Goal: Task Accomplishment & Management: Use online tool/utility

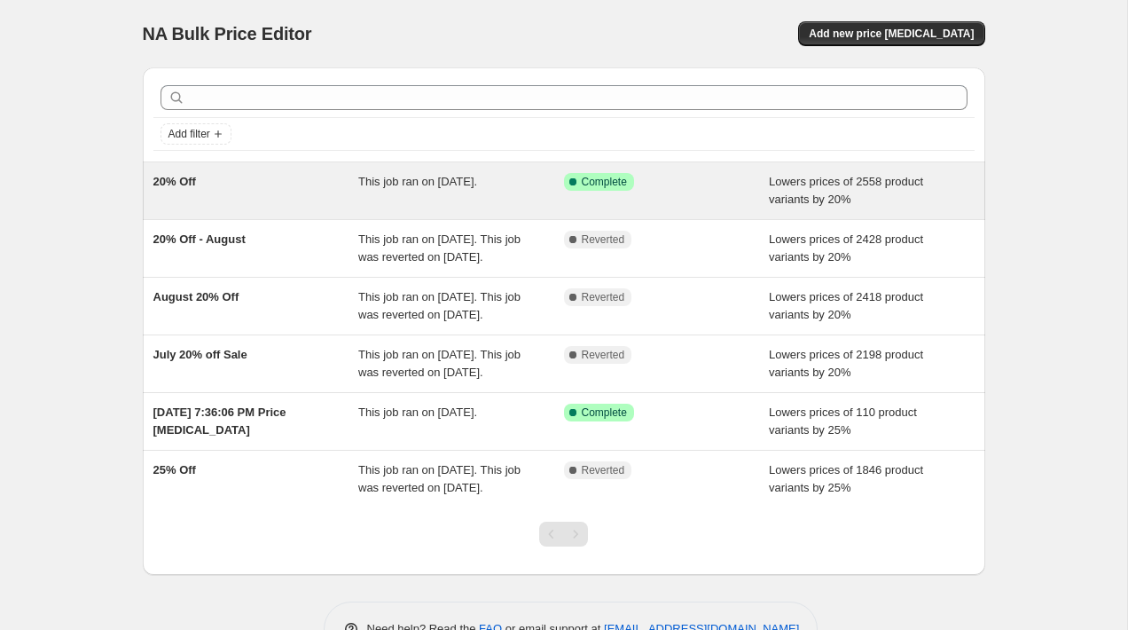
click at [461, 209] on div "20% Off This job ran on [DATE]. Success Complete Complete Lowers prices of 2558…" at bounding box center [564, 190] width 843 height 57
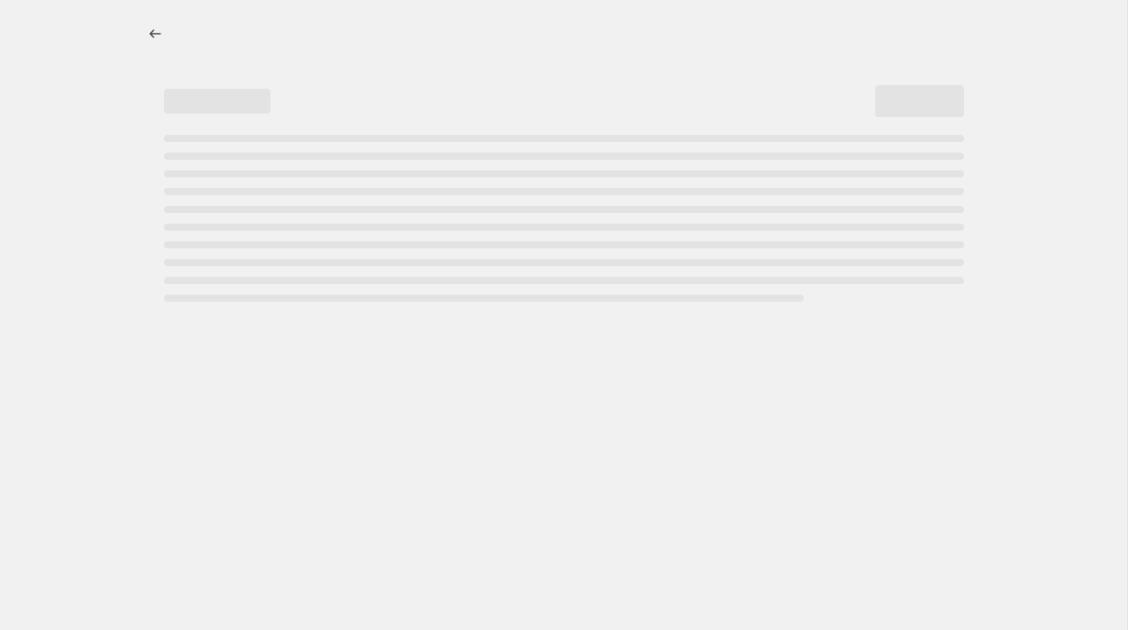
select select "percentage"
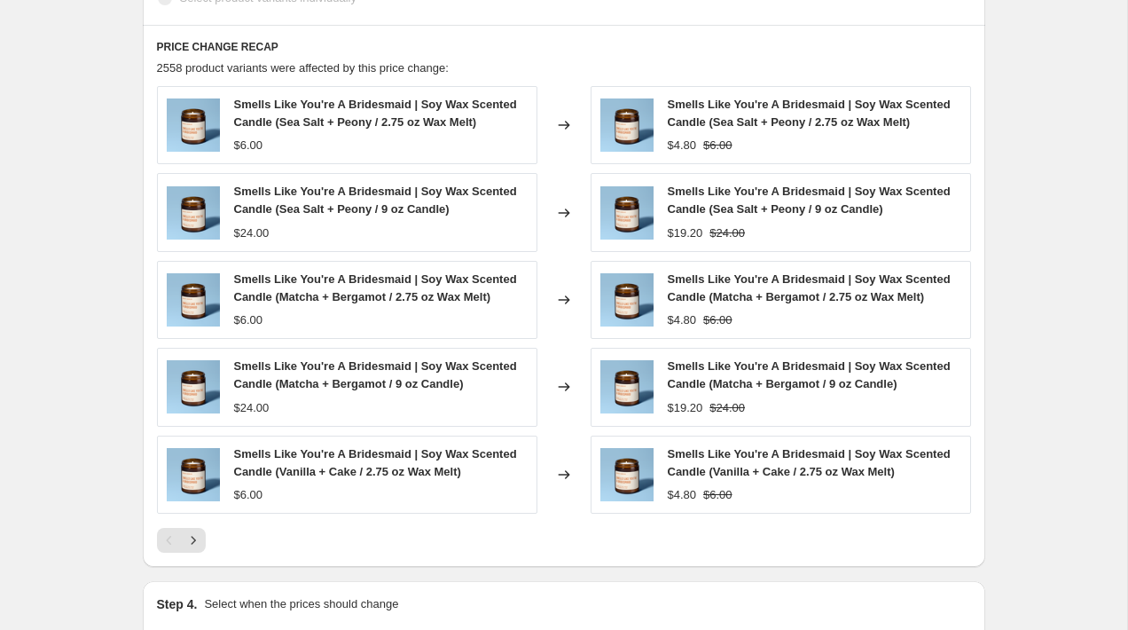
scroll to position [1129, 0]
click at [196, 545] on icon "Next" at bounding box center [194, 539] width 18 height 18
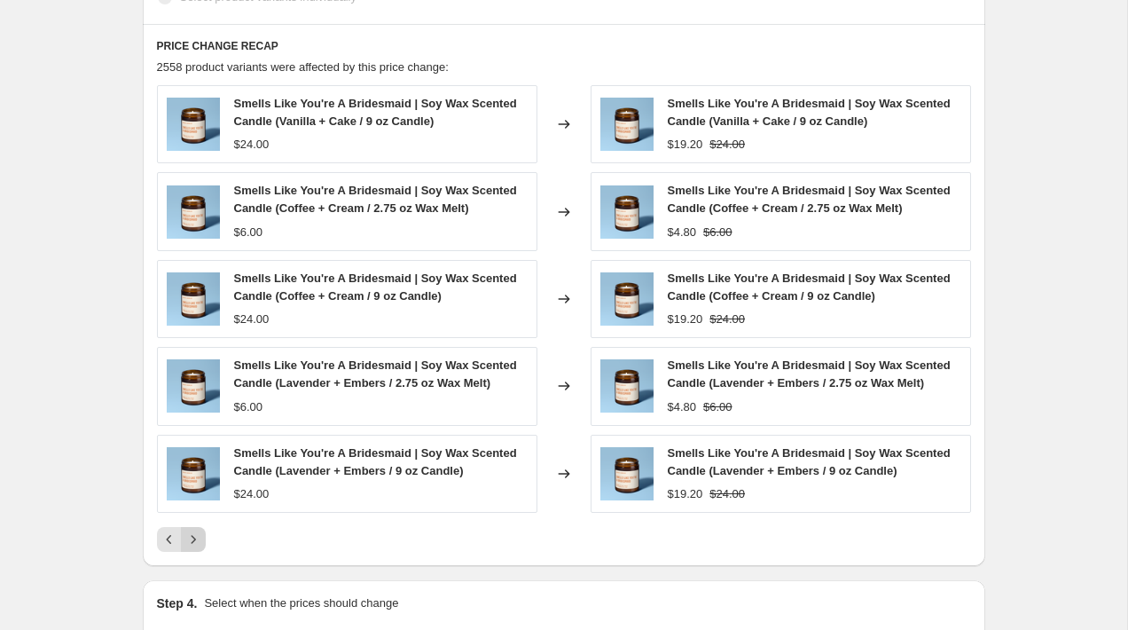
click at [200, 543] on icon "Next" at bounding box center [194, 539] width 18 height 18
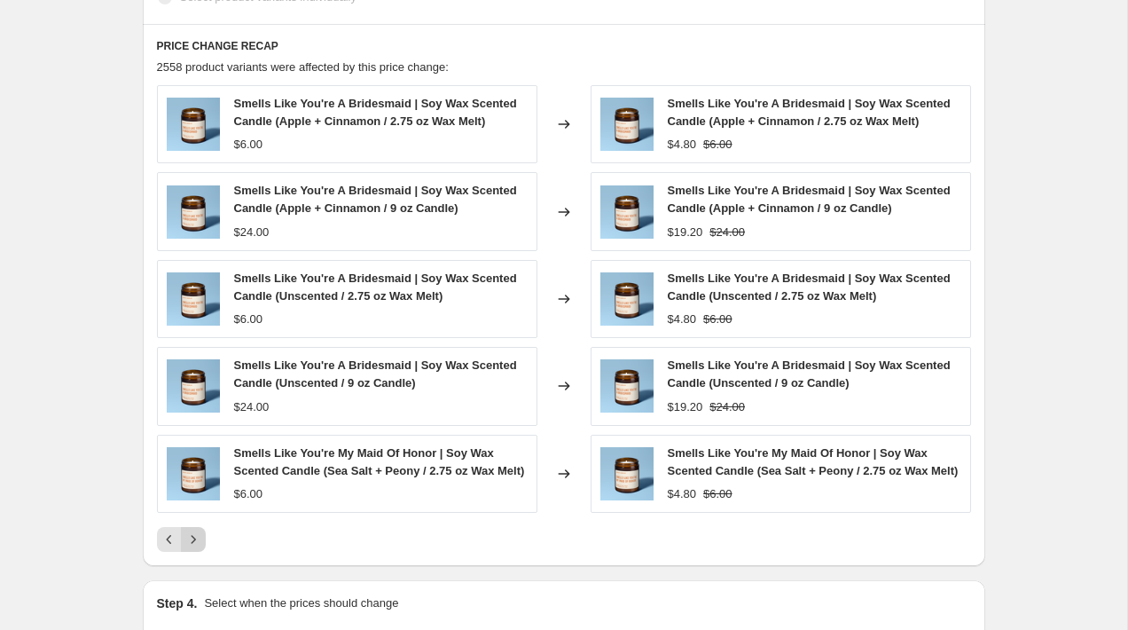
click at [199, 543] on div "Smells Like You're A Bridesmaid | Soy Wax Scented Candle (Apple + Cinnamon / 2.…" at bounding box center [564, 318] width 814 height 467
click at [199, 548] on icon "Next" at bounding box center [194, 539] width 18 height 18
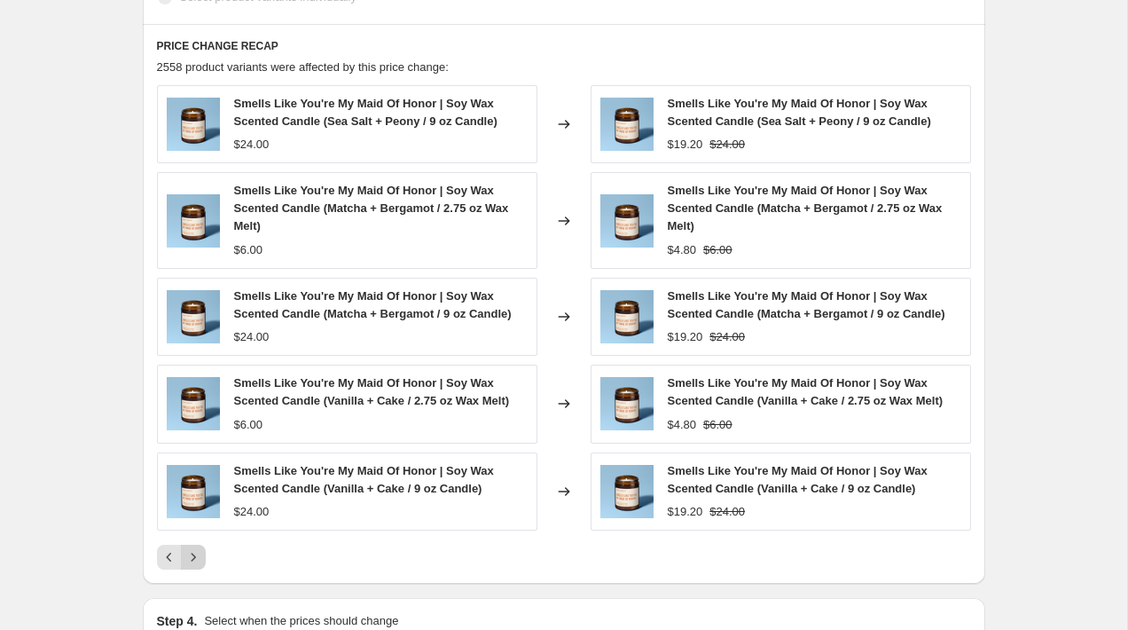
click at [204, 557] on button "Next" at bounding box center [193, 557] width 25 height 25
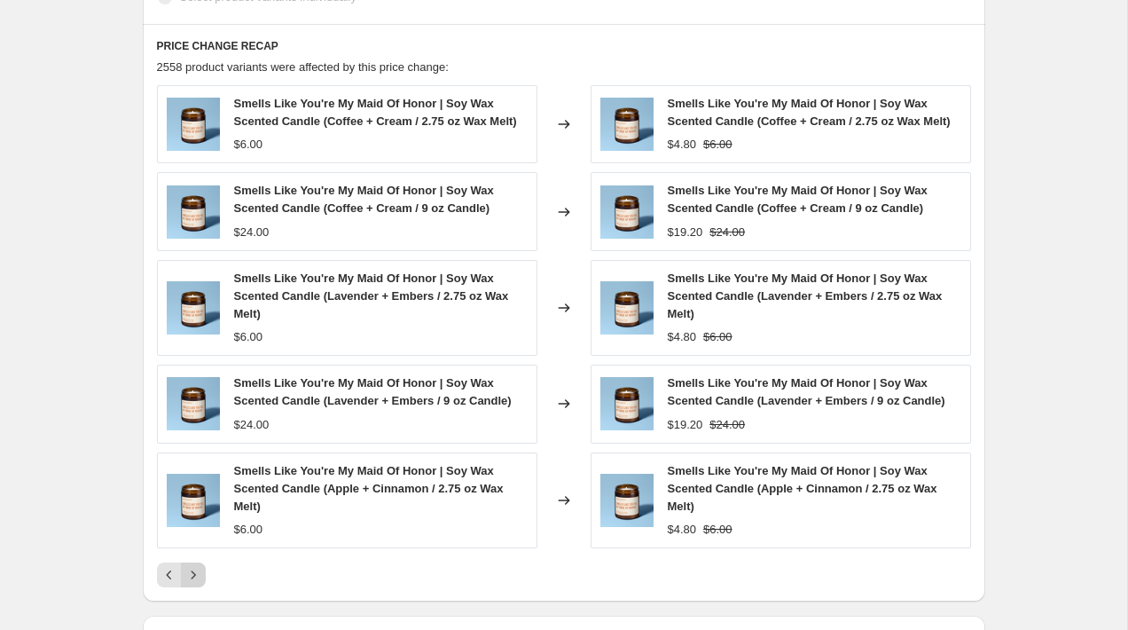
click at [200, 584] on icon "Next" at bounding box center [194, 575] width 18 height 18
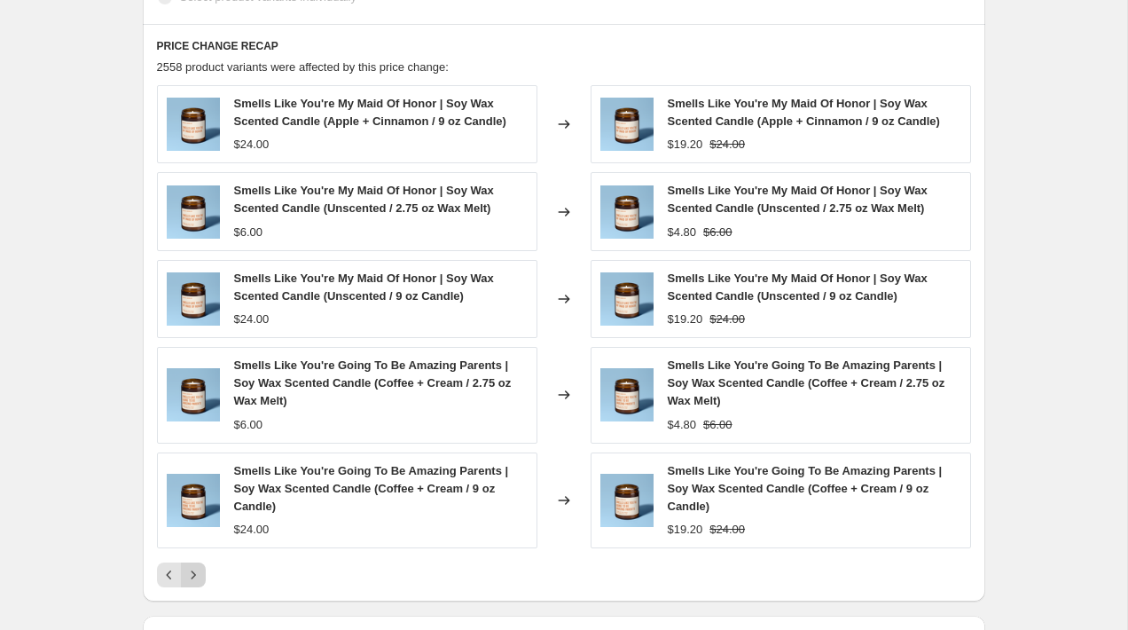
click at [193, 578] on icon "Next" at bounding box center [194, 575] width 18 height 18
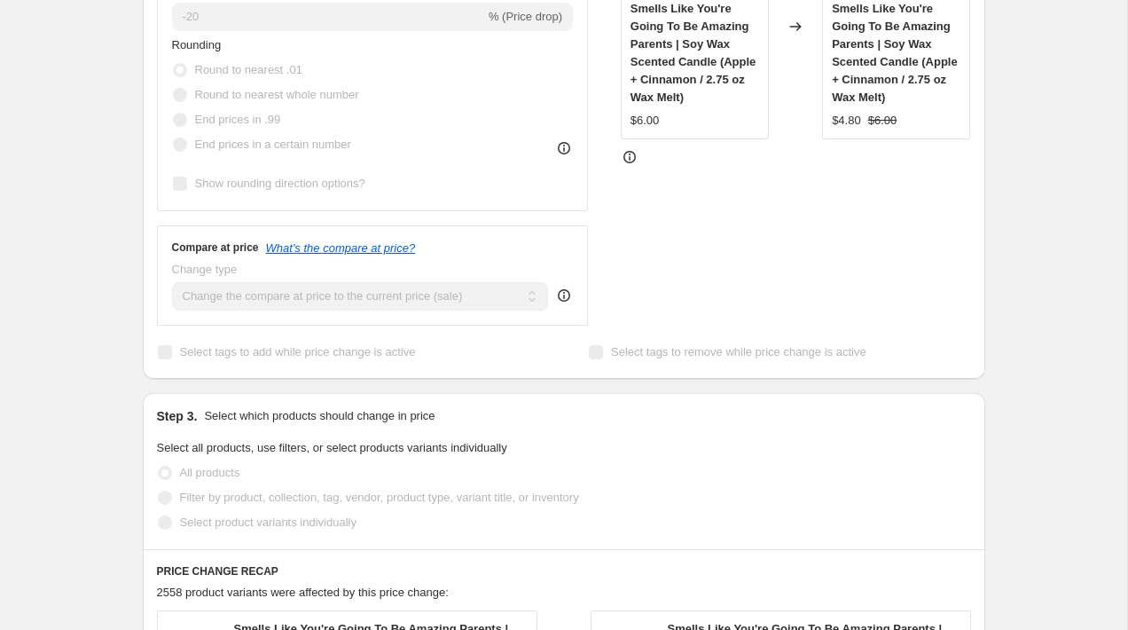
scroll to position [0, 0]
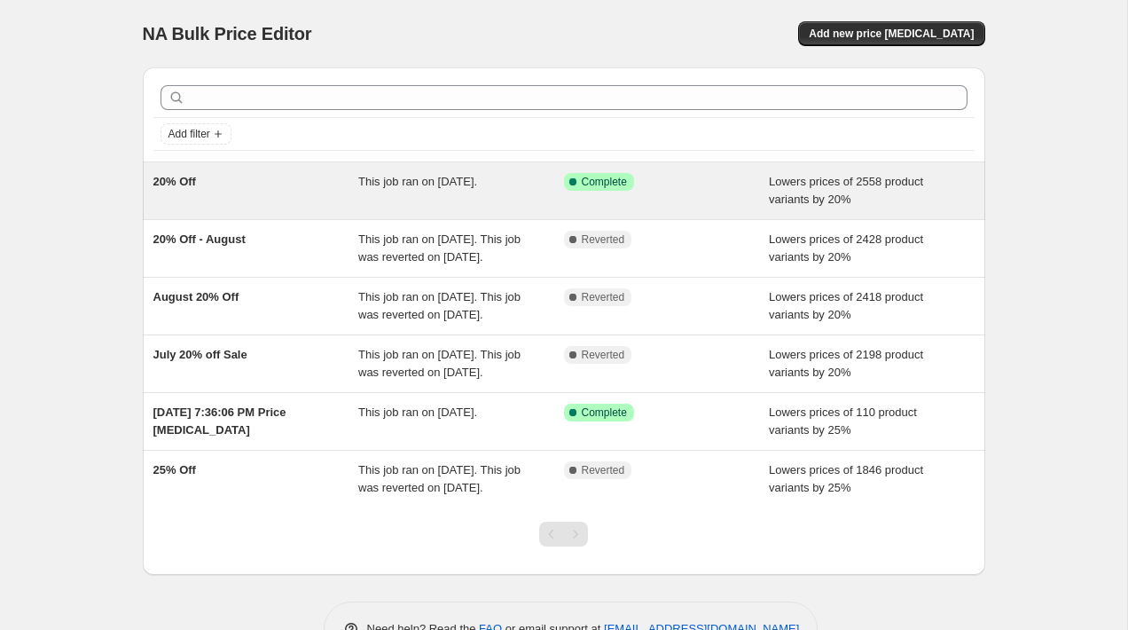
click at [297, 177] on div "20% Off" at bounding box center [256, 190] width 206 height 35
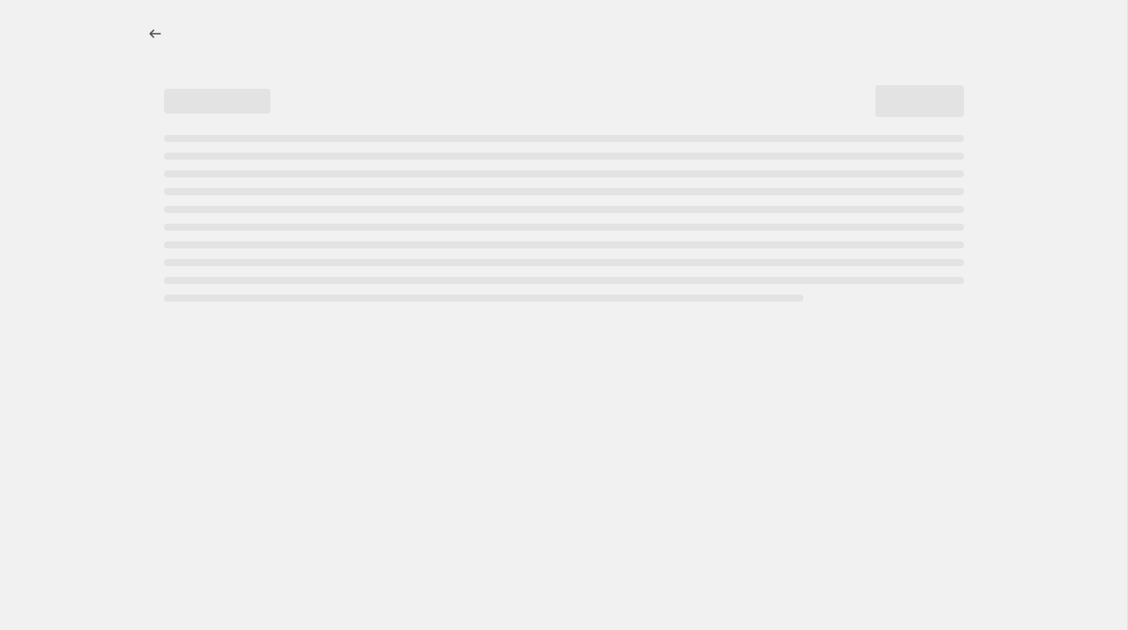
select select "percentage"
